Goal: Information Seeking & Learning: Learn about a topic

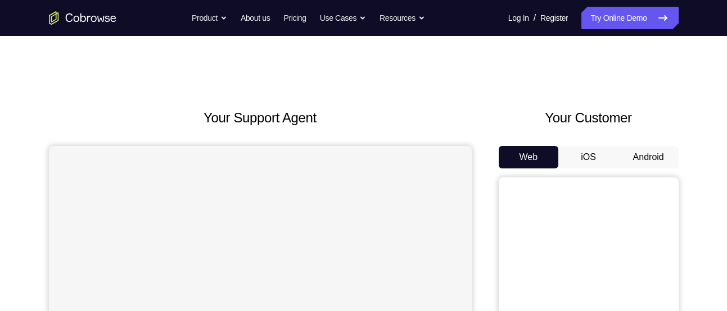
click at [633, 149] on button "Android" at bounding box center [648, 157] width 60 height 22
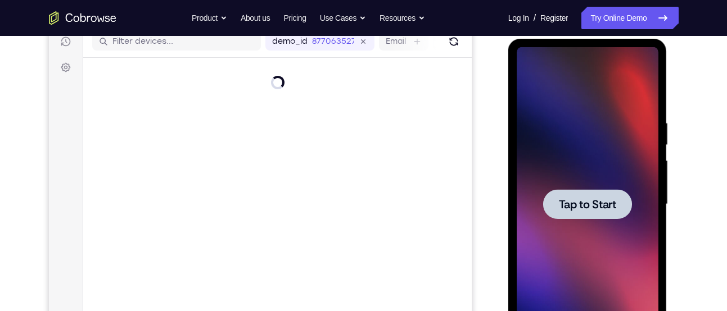
scroll to position [193, 0]
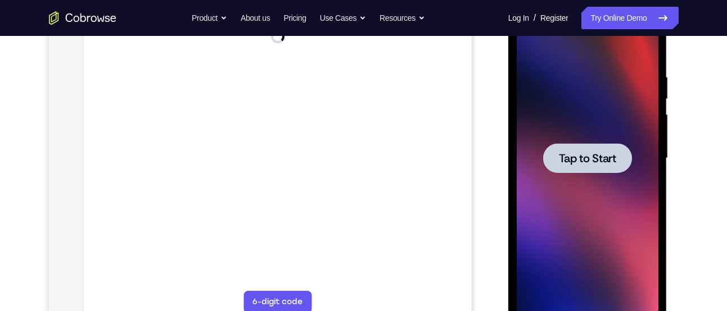
click at [595, 167] on div at bounding box center [587, 158] width 89 height 30
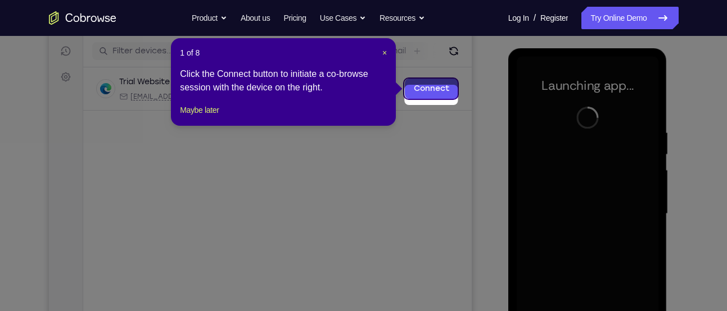
scroll to position [131, 0]
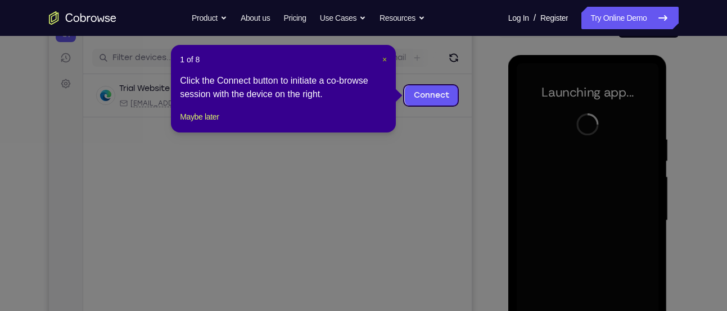
click at [382, 56] on span "×" at bounding box center [384, 59] width 4 height 9
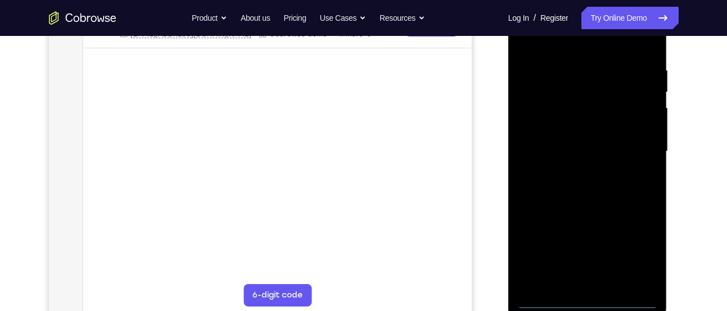
scroll to position [223, 0]
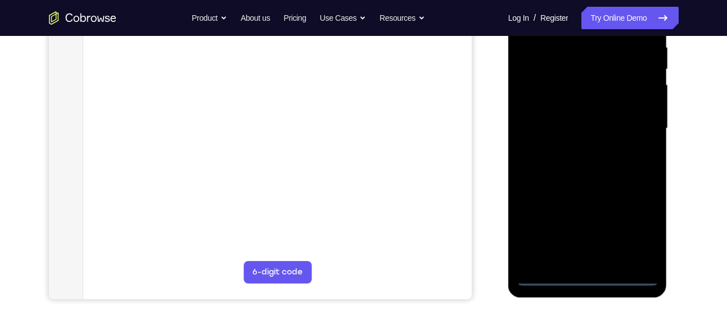
click at [589, 280] on div at bounding box center [588, 128] width 142 height 315
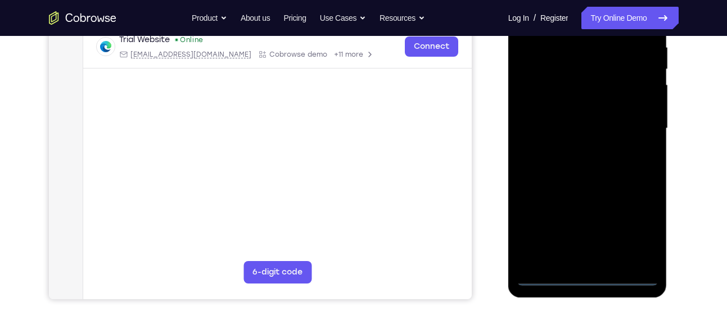
click at [631, 238] on div at bounding box center [588, 128] width 142 height 315
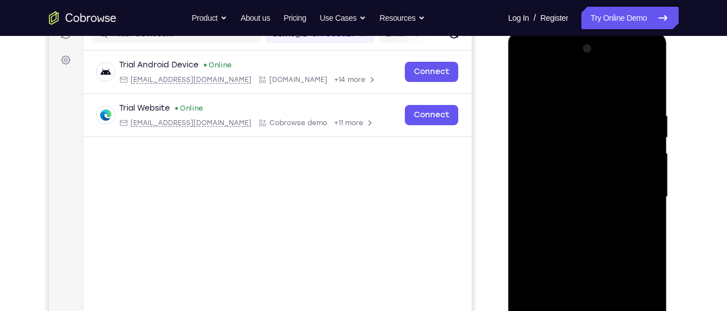
scroll to position [153, 0]
click at [542, 61] on div at bounding box center [588, 198] width 142 height 315
click at [633, 192] on div at bounding box center [588, 198] width 142 height 315
click at [576, 218] on div at bounding box center [588, 198] width 142 height 315
click at [583, 188] on div at bounding box center [588, 198] width 142 height 315
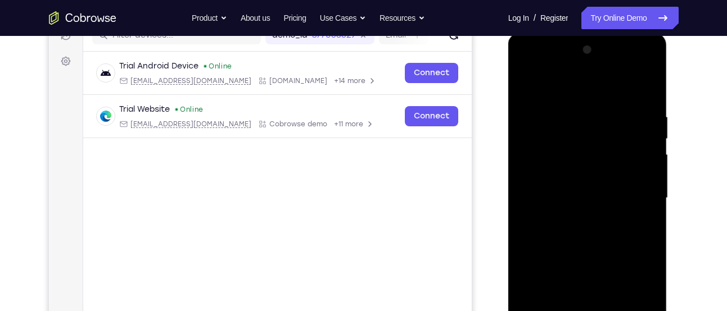
click at [546, 151] on div at bounding box center [588, 198] width 142 height 315
click at [550, 173] on div at bounding box center [588, 198] width 142 height 315
click at [552, 197] on div at bounding box center [588, 198] width 142 height 315
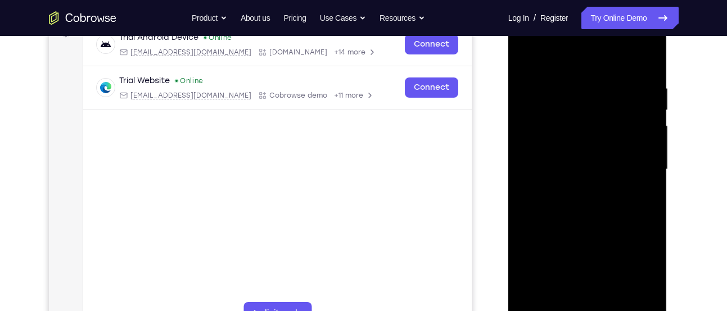
scroll to position [182, 0]
click at [562, 209] on div at bounding box center [588, 170] width 142 height 315
drag, startPoint x: 573, startPoint y: 67, endPoint x: 569, endPoint y: 39, distance: 28.5
click at [569, 39] on div at bounding box center [588, 170] width 142 height 315
click at [645, 67] on div at bounding box center [588, 170] width 142 height 315
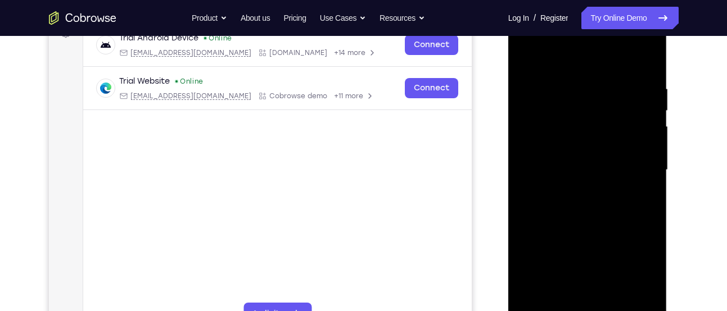
click at [650, 56] on div at bounding box center [588, 170] width 142 height 315
click at [524, 58] on div at bounding box center [588, 170] width 142 height 315
click at [569, 79] on div at bounding box center [588, 170] width 142 height 315
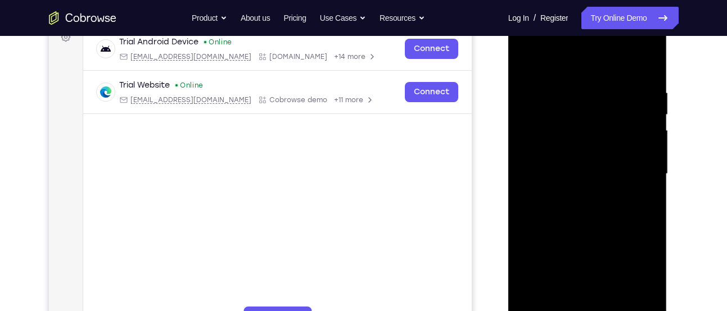
scroll to position [175, 0]
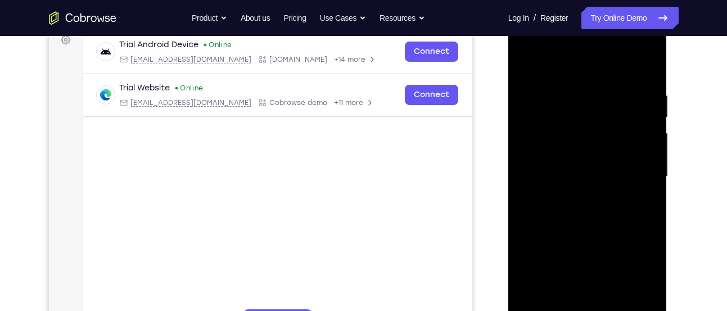
click at [572, 101] on div at bounding box center [588, 177] width 142 height 315
drag, startPoint x: 586, startPoint y: 121, endPoint x: 681, endPoint y: 119, distance: 95.0
click at [668, 119] on html "Online web based iOS Simulators and Android Emulators. Run iPhone, iPad, Mobile…" at bounding box center [588, 179] width 160 height 337
drag, startPoint x: 572, startPoint y: 159, endPoint x: 685, endPoint y: 175, distance: 114.1
click at [668, 175] on html "Online web based iOS Simulators and Android Emulators. Run iPhone, iPad, Mobile…" at bounding box center [588, 179] width 160 height 337
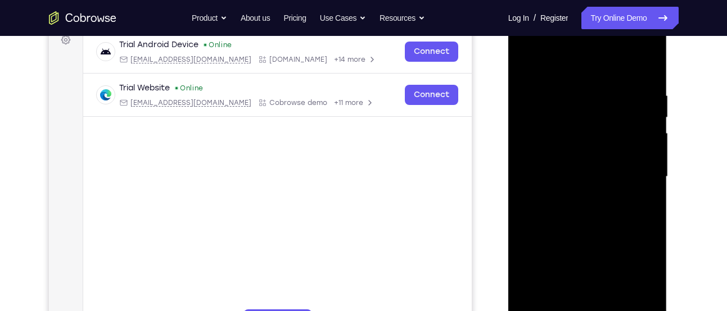
click at [641, 172] on div at bounding box center [588, 177] width 142 height 315
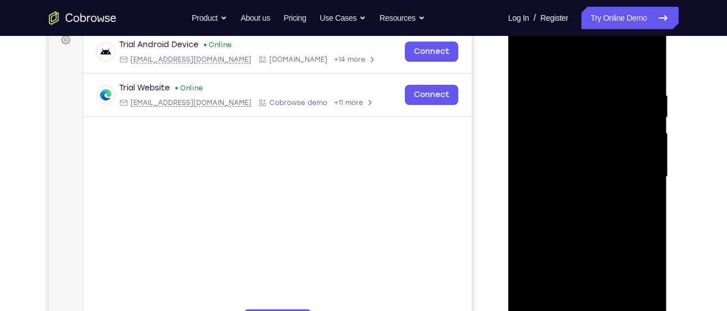
click at [641, 172] on div at bounding box center [588, 177] width 142 height 315
click at [636, 150] on div at bounding box center [588, 177] width 142 height 315
drag, startPoint x: 636, startPoint y: 150, endPoint x: 582, endPoint y: 150, distance: 54.5
click at [582, 150] on div at bounding box center [588, 177] width 142 height 315
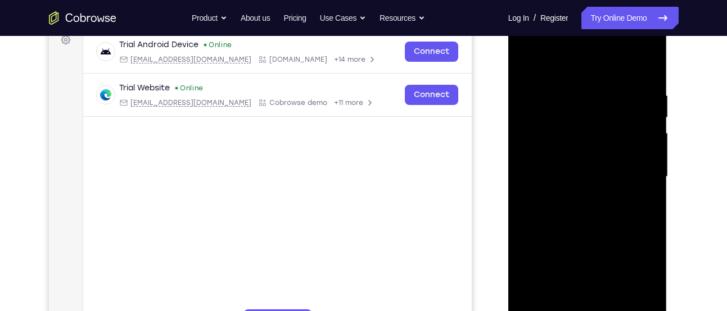
click at [618, 128] on div at bounding box center [588, 177] width 142 height 315
click at [650, 59] on div at bounding box center [588, 177] width 142 height 315
click at [609, 305] on div at bounding box center [588, 177] width 142 height 315
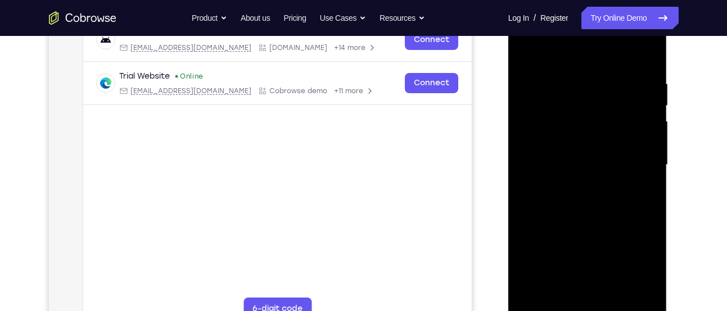
scroll to position [188, 0]
click at [568, 225] on div at bounding box center [588, 164] width 142 height 315
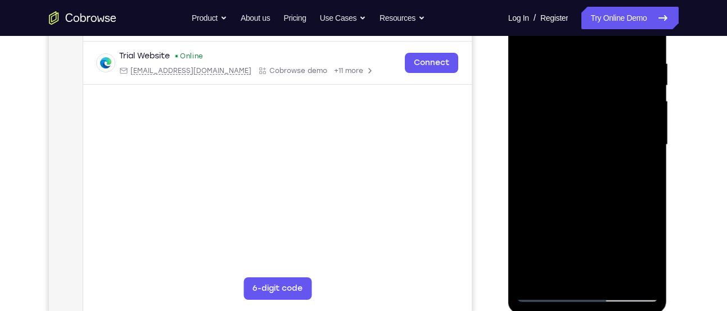
scroll to position [212, 0]
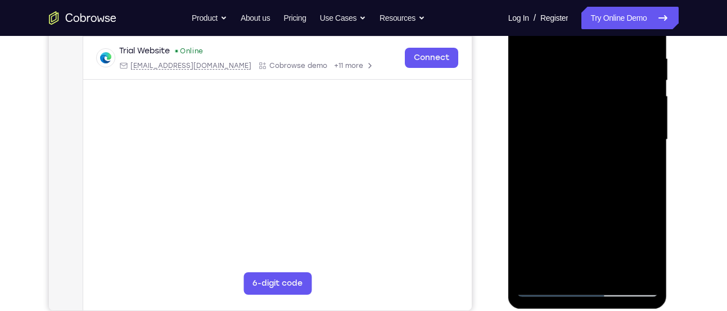
click at [548, 288] on div at bounding box center [588, 140] width 142 height 315
click at [560, 269] on div at bounding box center [588, 140] width 142 height 315
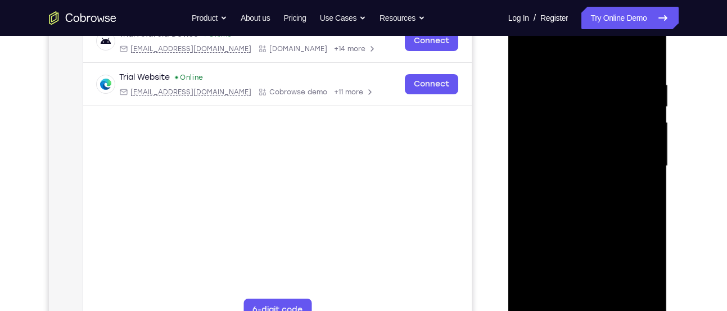
scroll to position [184, 0]
drag, startPoint x: 569, startPoint y: 89, endPoint x: 569, endPoint y: 129, distance: 39.9
click at [569, 129] on div at bounding box center [588, 167] width 142 height 315
click at [569, 55] on div at bounding box center [588, 167] width 142 height 315
click at [580, 108] on div at bounding box center [588, 167] width 142 height 315
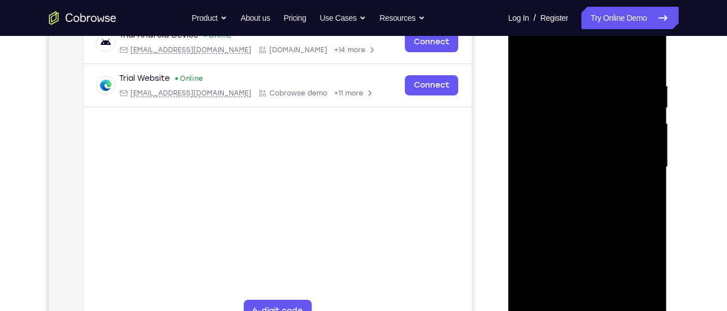
click at [531, 298] on div at bounding box center [588, 167] width 142 height 315
drag, startPoint x: 588, startPoint y: 105, endPoint x: 552, endPoint y: 222, distance: 122.9
click at [552, 222] on div at bounding box center [588, 167] width 142 height 315
click at [641, 298] on div at bounding box center [588, 167] width 142 height 315
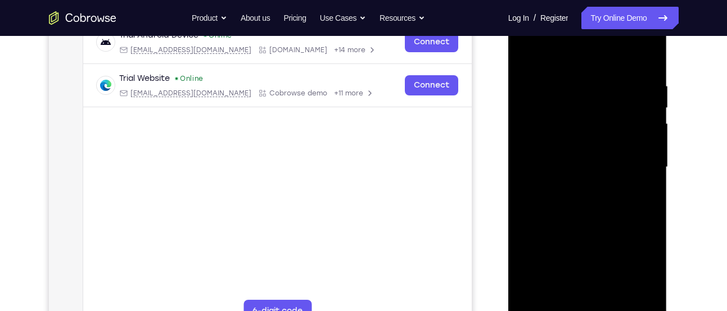
click at [563, 298] on div at bounding box center [588, 167] width 142 height 315
click at [564, 55] on div at bounding box center [588, 167] width 142 height 315
click at [573, 121] on div at bounding box center [588, 167] width 142 height 315
drag, startPoint x: 552, startPoint y: 167, endPoint x: 549, endPoint y: 202, distance: 35.6
click at [549, 202] on div at bounding box center [588, 167] width 142 height 315
